Goal: Information Seeking & Learning: Learn about a topic

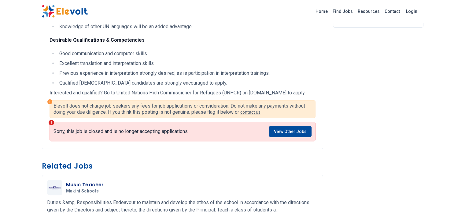
scroll to position [214, 0]
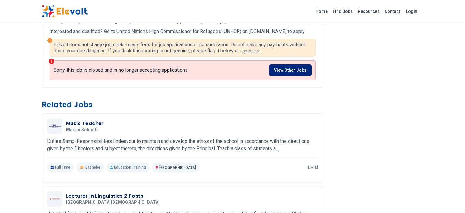
click at [308, 64] on link "View Other Jobs" at bounding box center [290, 70] width 43 height 12
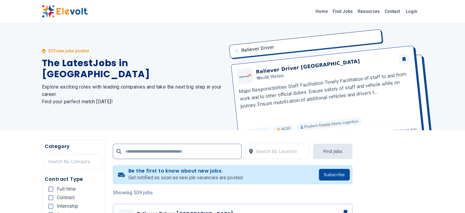
scroll to position [31, 0]
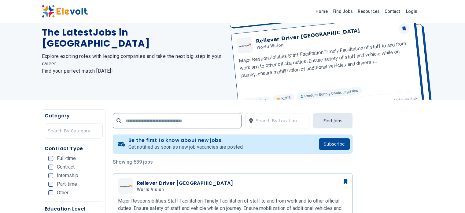
click at [175, 50] on div "539 new jobs posted The Latest Jobs in Kenya Explore exciting roles with leadin…" at bounding box center [134, 45] width 184 height 107
drag, startPoint x: 184, startPoint y: 120, endPoint x: 183, endPoint y: 124, distance: 4.2
click at [184, 120] on input "text" at bounding box center [177, 120] width 129 height 15
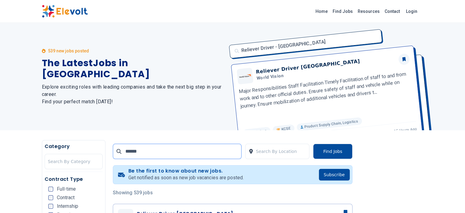
click button "submit" at bounding box center [0, 0] width 0 height 0
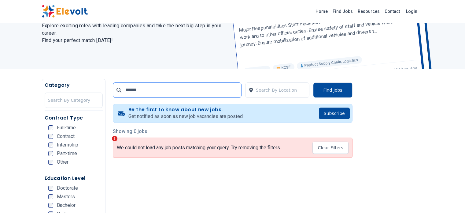
drag, startPoint x: 50, startPoint y: 90, endPoint x: 37, endPoint y: 90, distance: 13.5
click at [42, 90] on div "Category Search By Category Contract Type Full-time Contract Internship Part-ti…" at bounding box center [233, 180] width 382 height 203
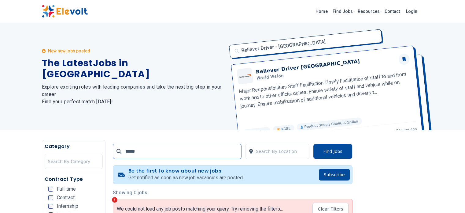
type input "*****"
click button "submit" at bounding box center [0, 0] width 0 height 0
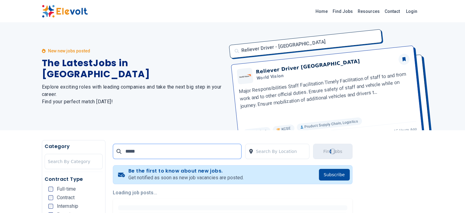
scroll to position [61, 0]
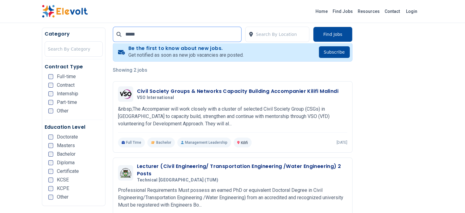
scroll to position [153, 0]
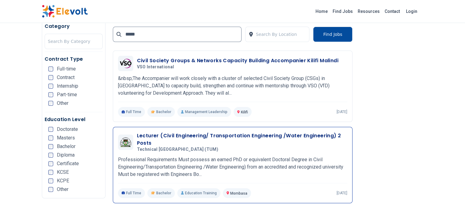
click at [272, 133] on h3 "Lecturer (Civil Engineering/ Transportation Engineering /Water Engineering) 2 P…" at bounding box center [242, 139] width 210 height 15
